Goal: Information Seeking & Learning: Find specific fact

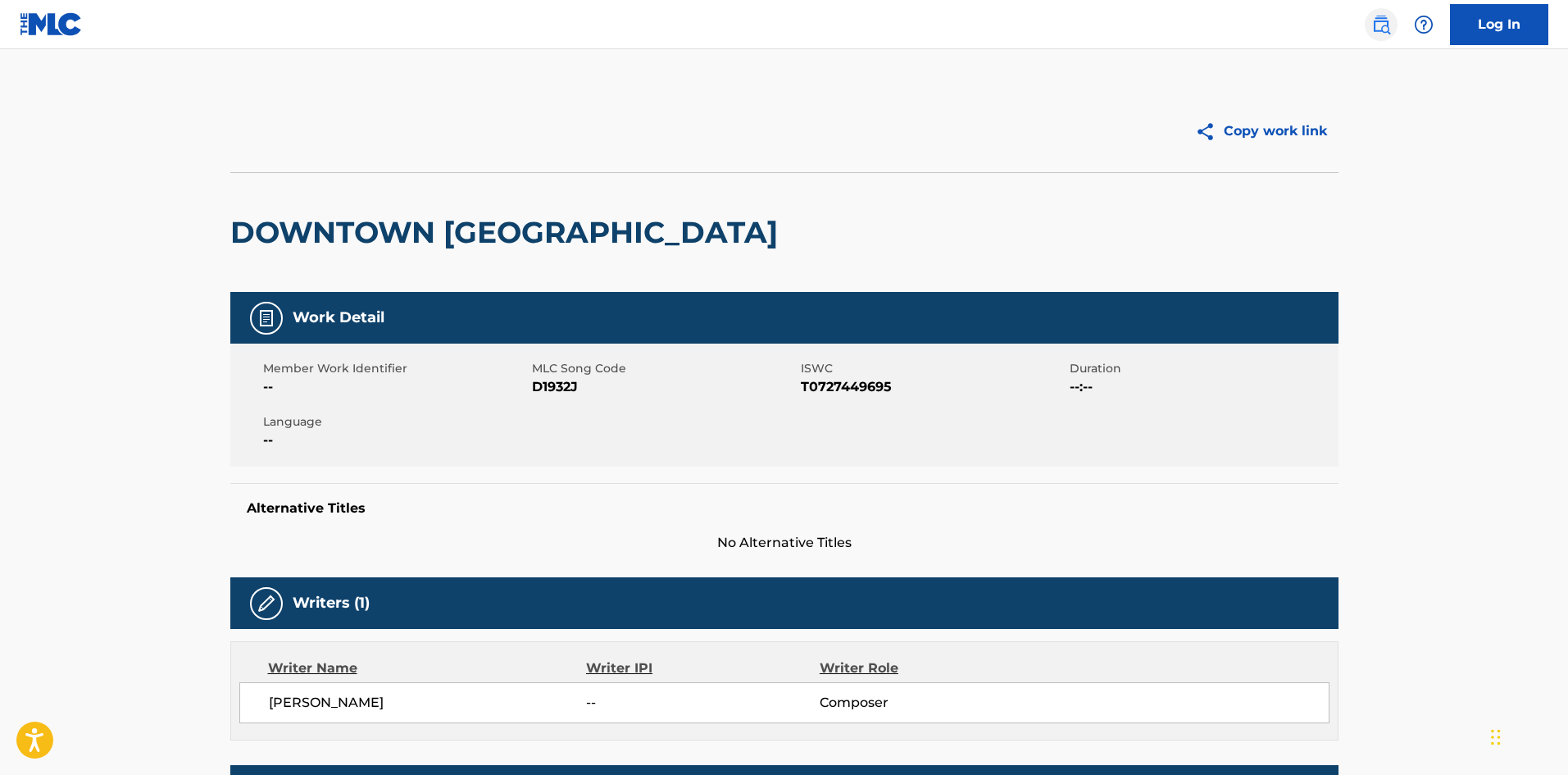
click at [1389, 21] on img at bounding box center [1381, 24] width 20 height 20
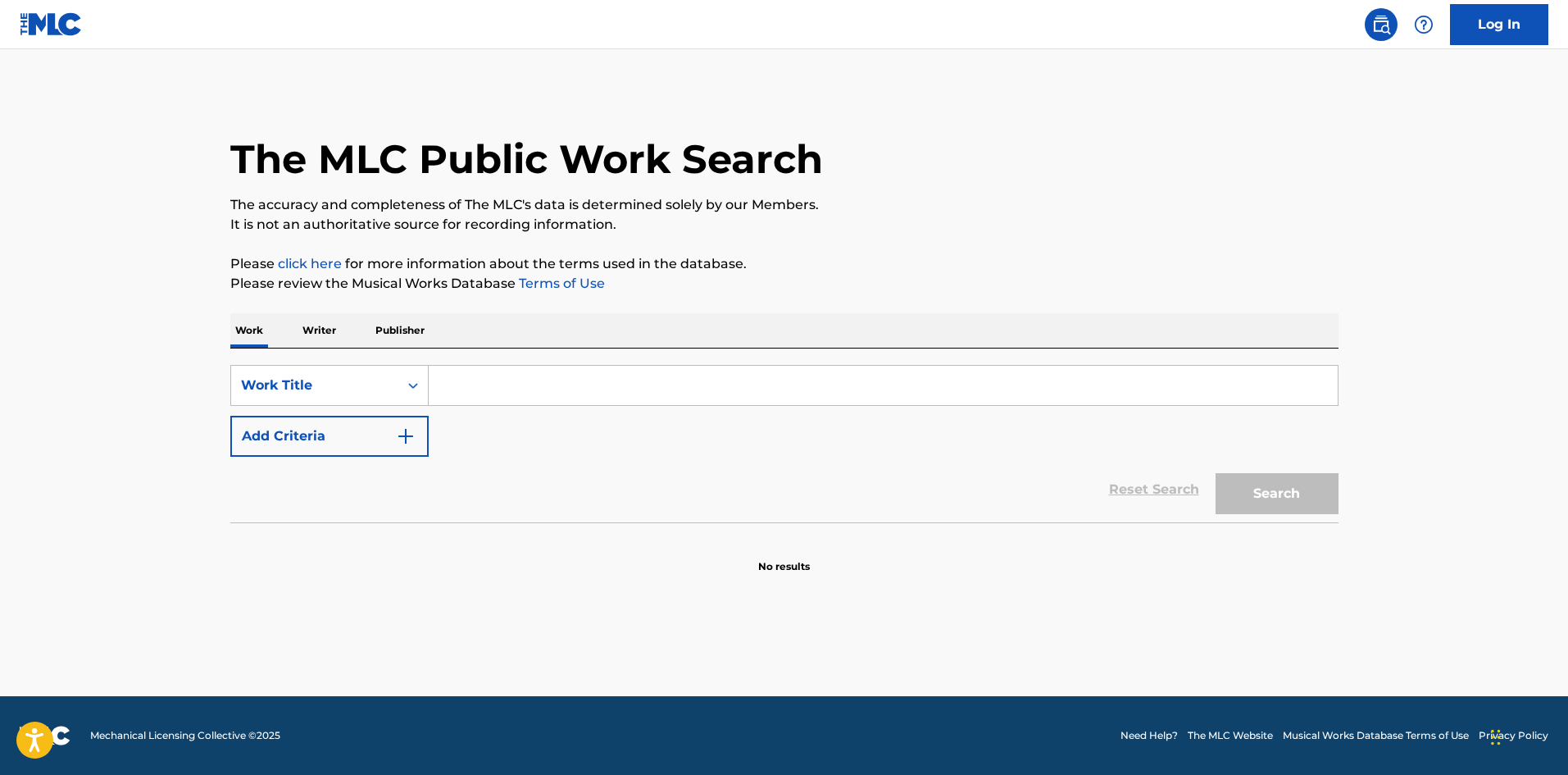
click at [485, 395] on input "Search Form" at bounding box center [884, 385] width 909 height 39
paste input "Beside You"
type input "Beside You"
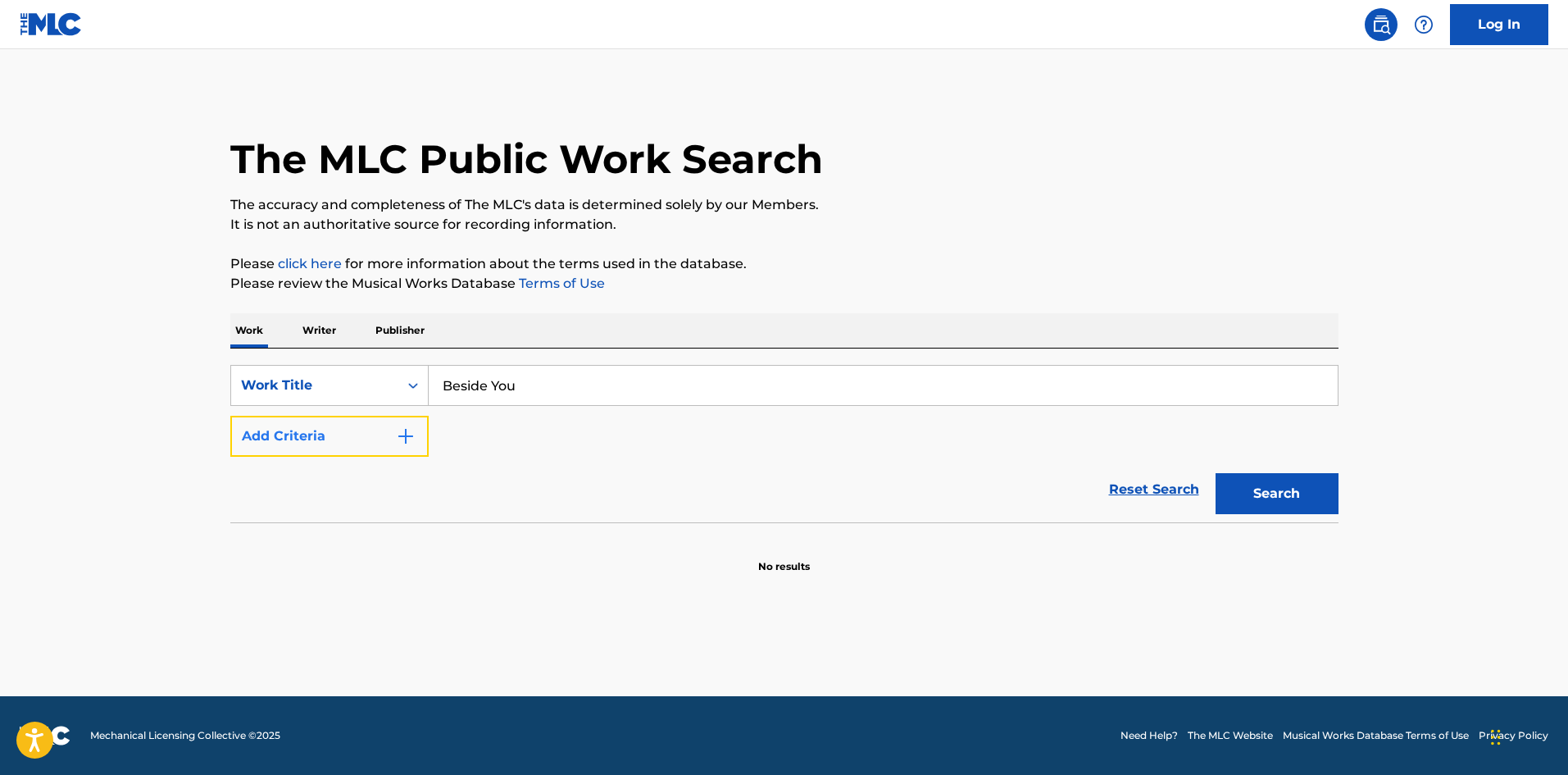
click at [321, 429] on button "Add Criteria" at bounding box center [330, 436] width 199 height 41
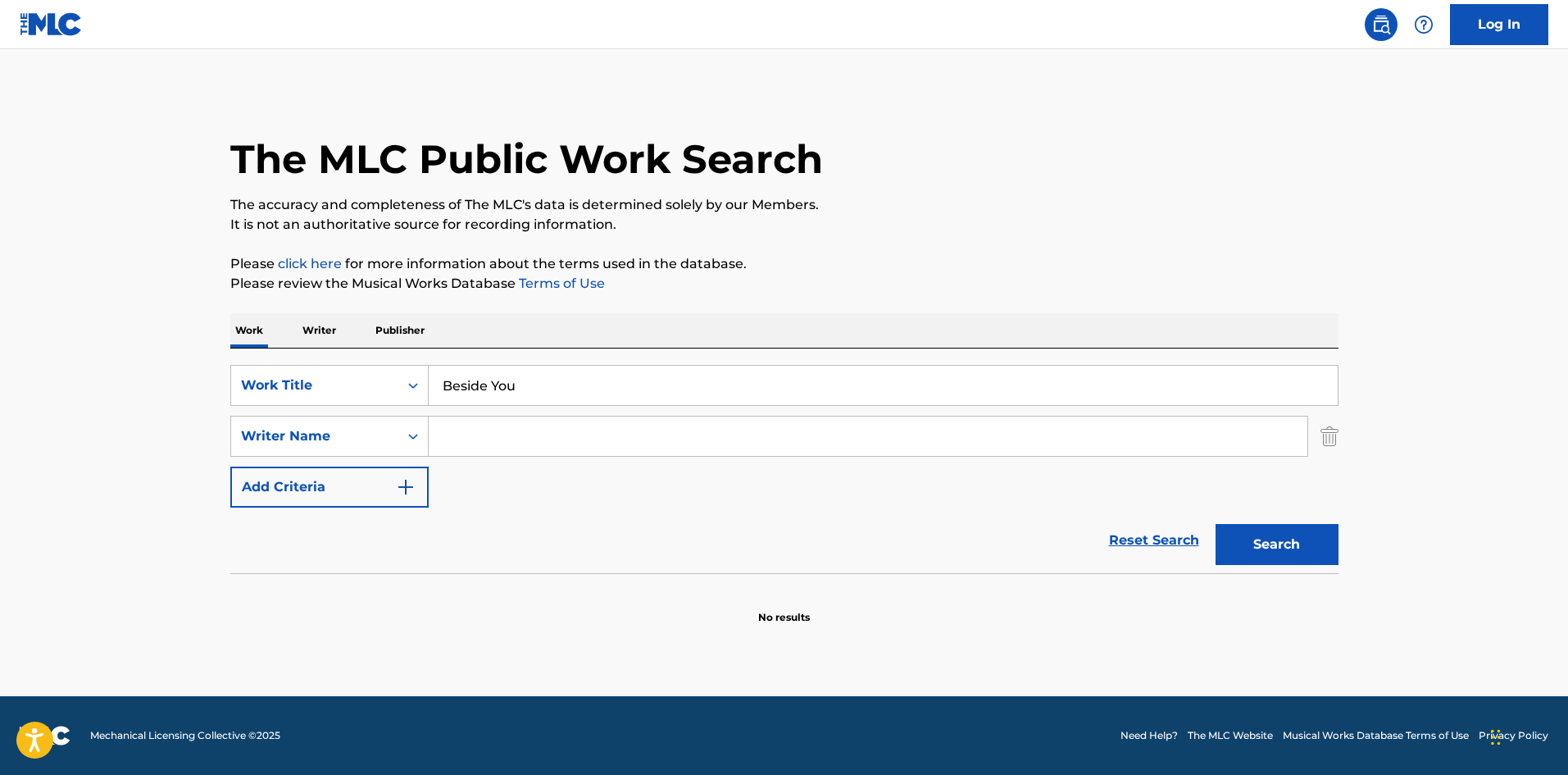
click at [572, 432] on input "Search Form" at bounding box center [868, 436] width 879 height 39
paste input "Blonde Maze"
type input "Blonde Maze"
click at [1281, 555] on button "Search" at bounding box center [1278, 545] width 123 height 41
